Goal: Information Seeking & Learning: Learn about a topic

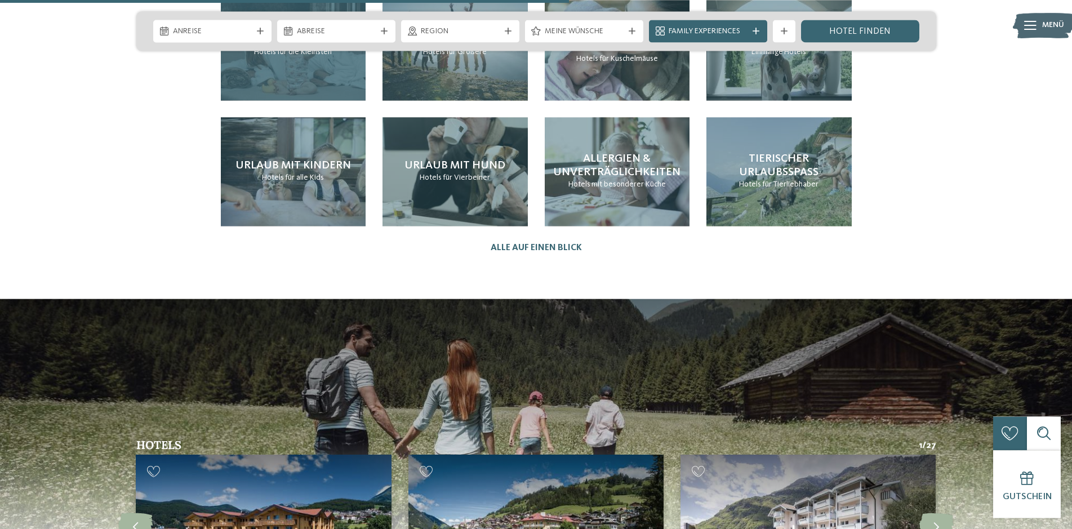
scroll to position [2758, 0]
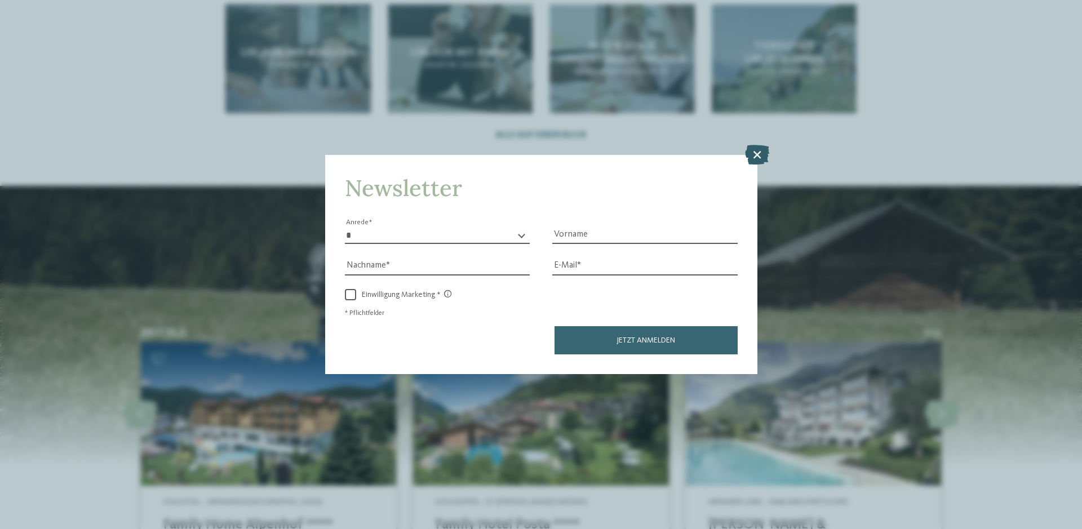
click at [757, 151] on icon at bounding box center [757, 155] width 24 height 20
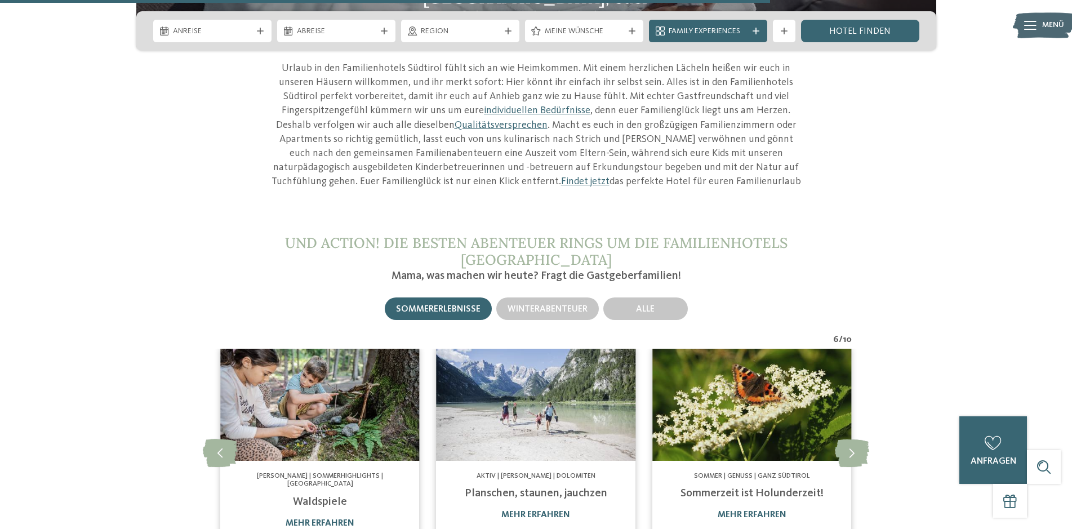
scroll to position [3965, 0]
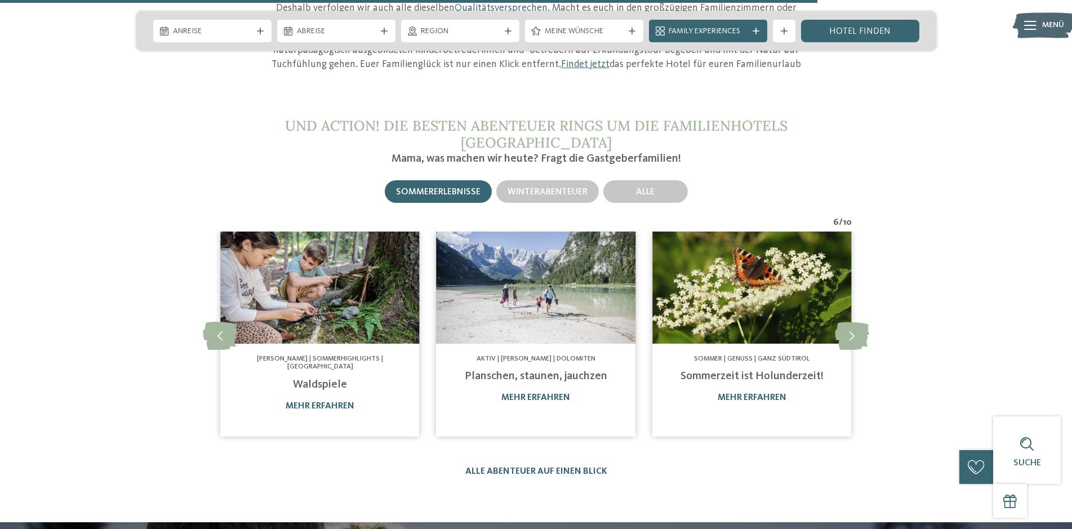
click at [531, 250] on img at bounding box center [536, 288] width 199 height 112
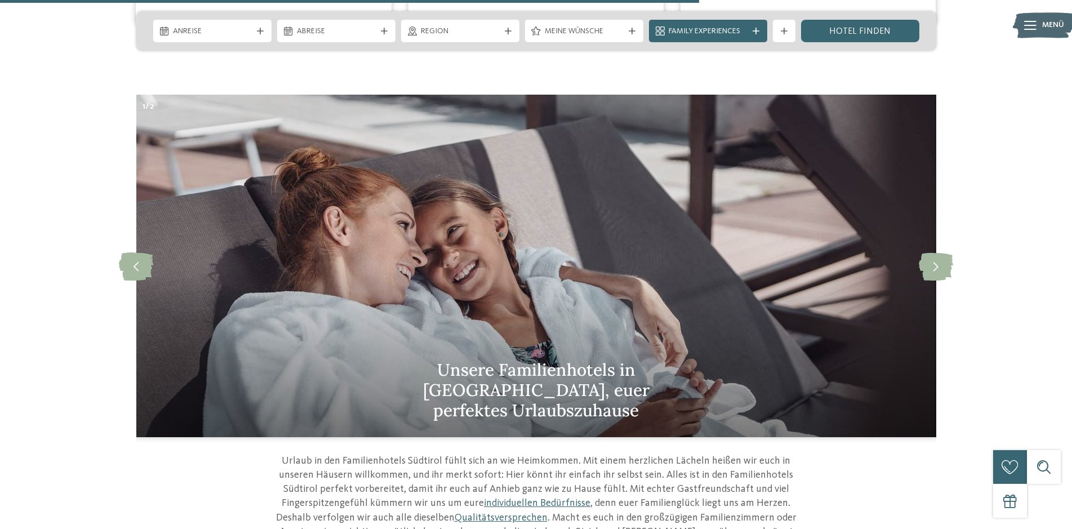
scroll to position [3390, 0]
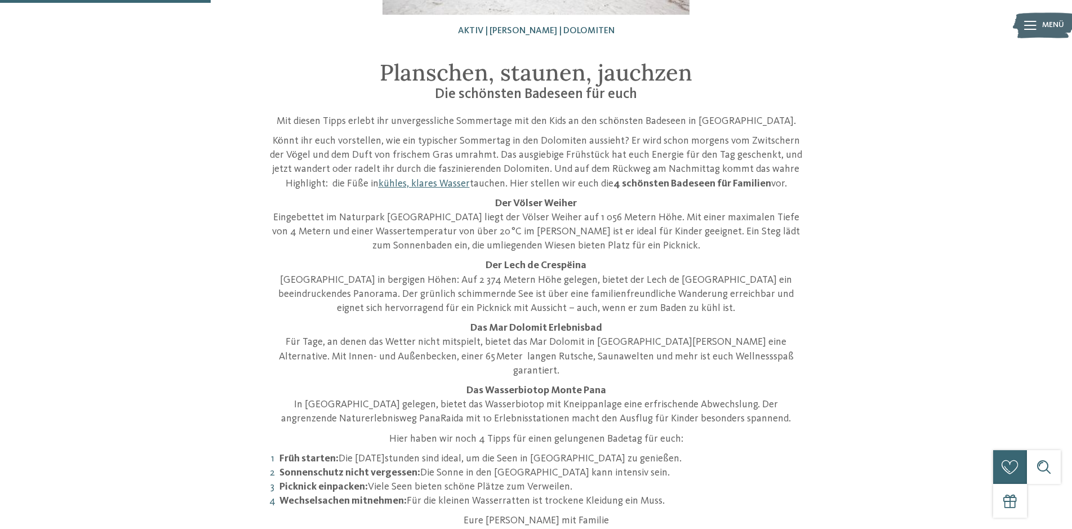
scroll to position [287, 0]
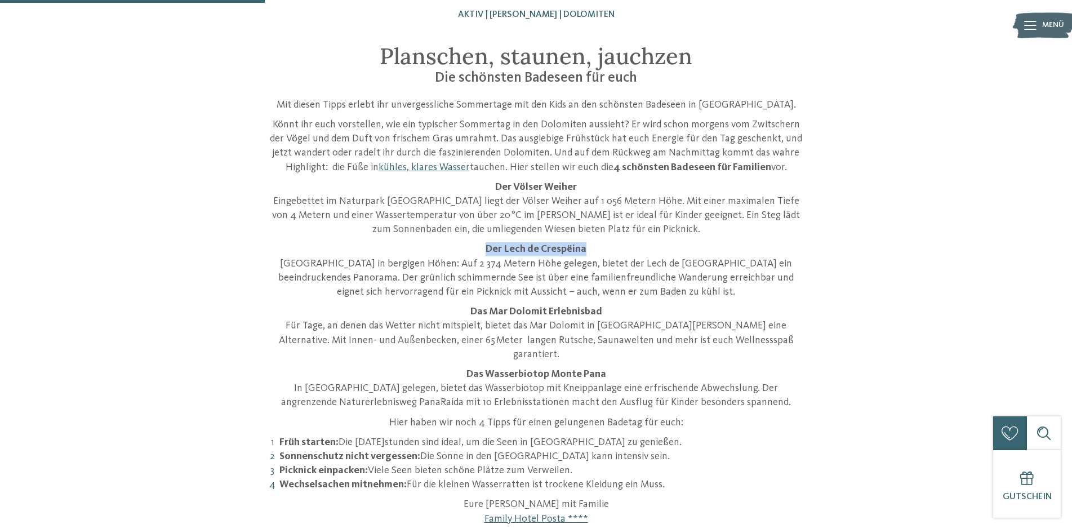
drag, startPoint x: 487, startPoint y: 247, endPoint x: 586, endPoint y: 251, distance: 99.2
click at [586, 251] on p "Der Lech de Crespëina Baden in bergigen Höhen: Auf 2 374 Metern Höhe gelegen, b…" at bounding box center [536, 270] width 535 height 57
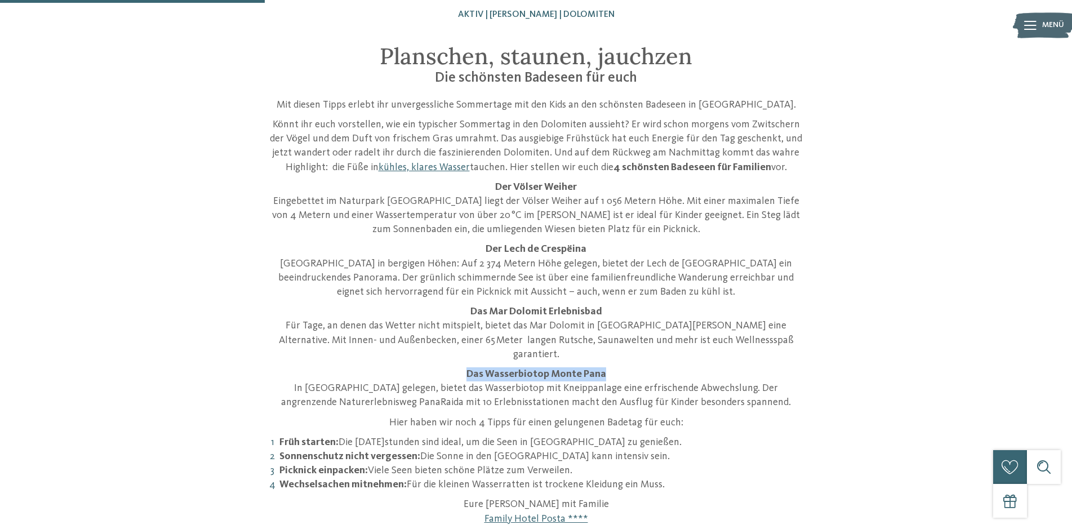
drag, startPoint x: 603, startPoint y: 360, endPoint x: 469, endPoint y: 358, distance: 133.5
click at [469, 369] on strong "Das Wasserbiotop Monte Pana" at bounding box center [536, 374] width 140 height 10
drag, startPoint x: 587, startPoint y: 186, endPoint x: 497, endPoint y: 184, distance: 90.2
click at [497, 184] on p "Der Völser Weiher Eingebettet im Naturpark Schlern-Rosengarten liegt der Völser…" at bounding box center [536, 208] width 535 height 57
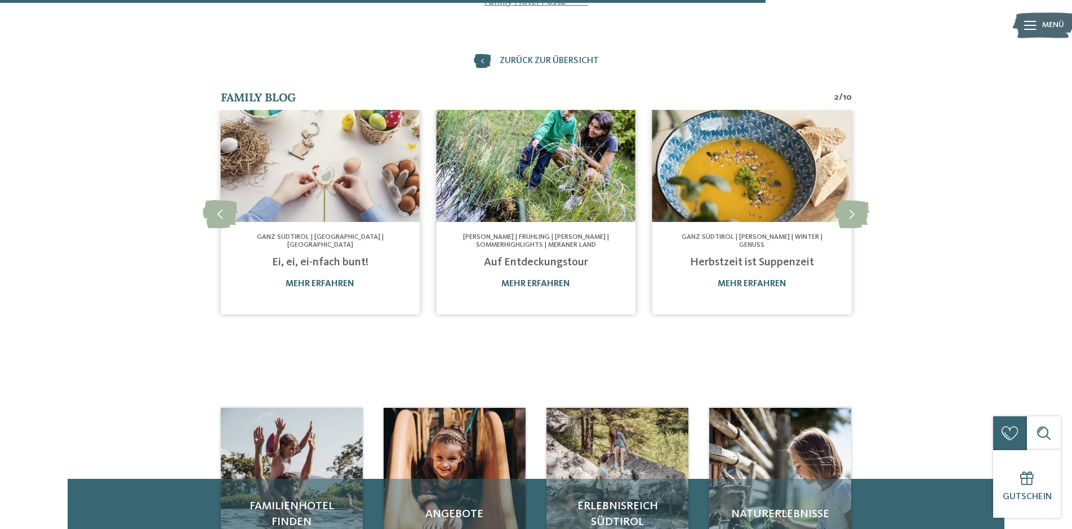
scroll to position [1092, 0]
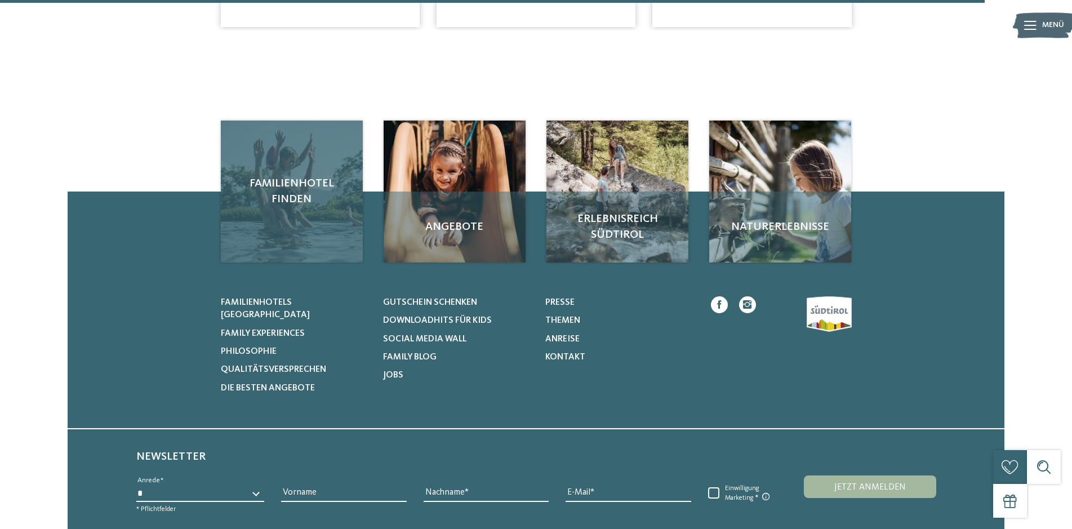
click at [299, 181] on span "Familienhotel finden" at bounding box center [291, 192] width 119 height 32
